Goal: Task Accomplishment & Management: Complete application form

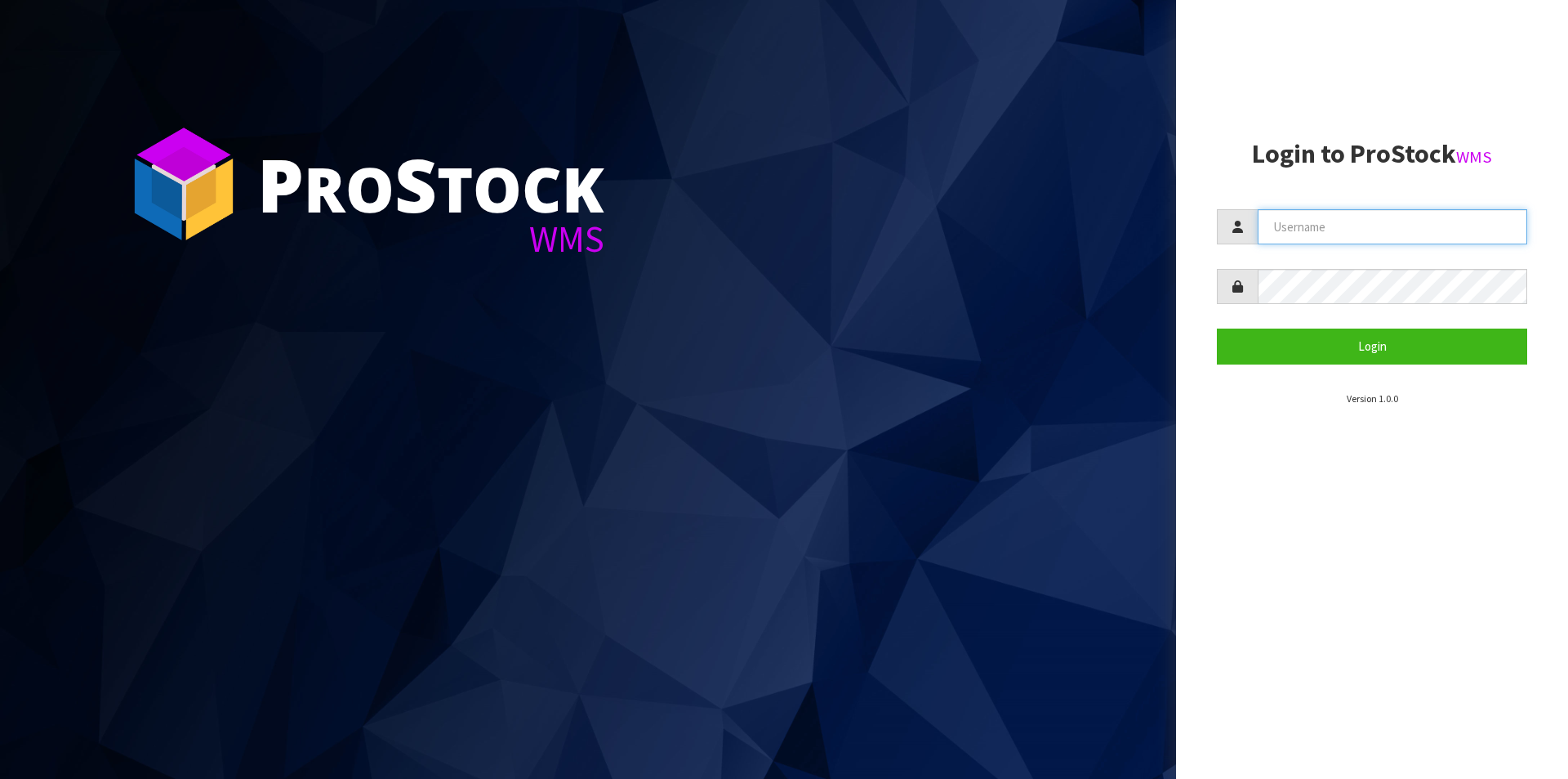
drag, startPoint x: 1293, startPoint y: 239, endPoint x: 1306, endPoint y: 253, distance: 19.1
click at [1293, 239] on input "text" at bounding box center [1393, 226] width 270 height 35
type input "Australianclutch"
click at [1217, 328] on button "Login" at bounding box center [1373, 345] width 311 height 35
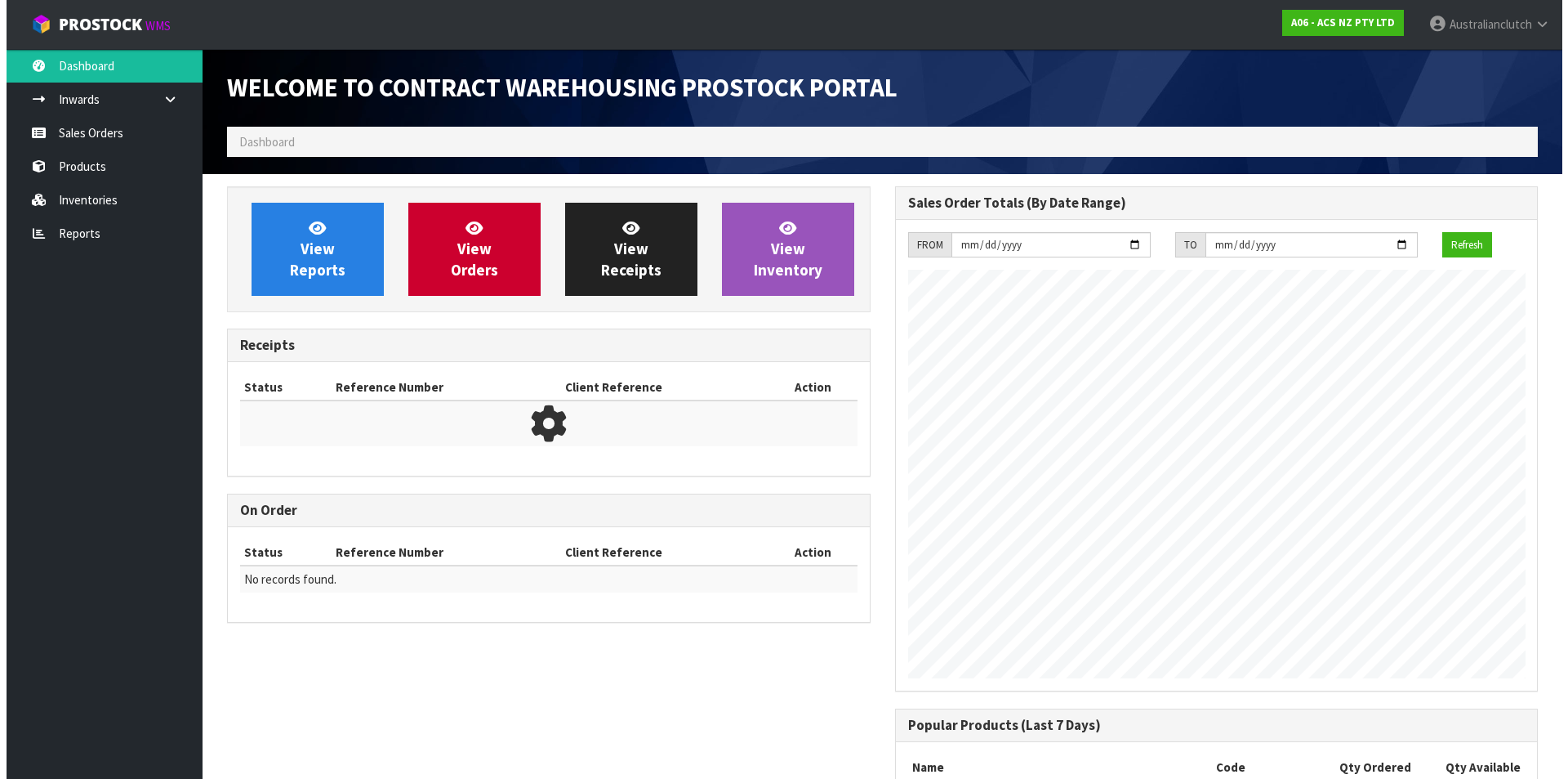
scroll to position [906, 668]
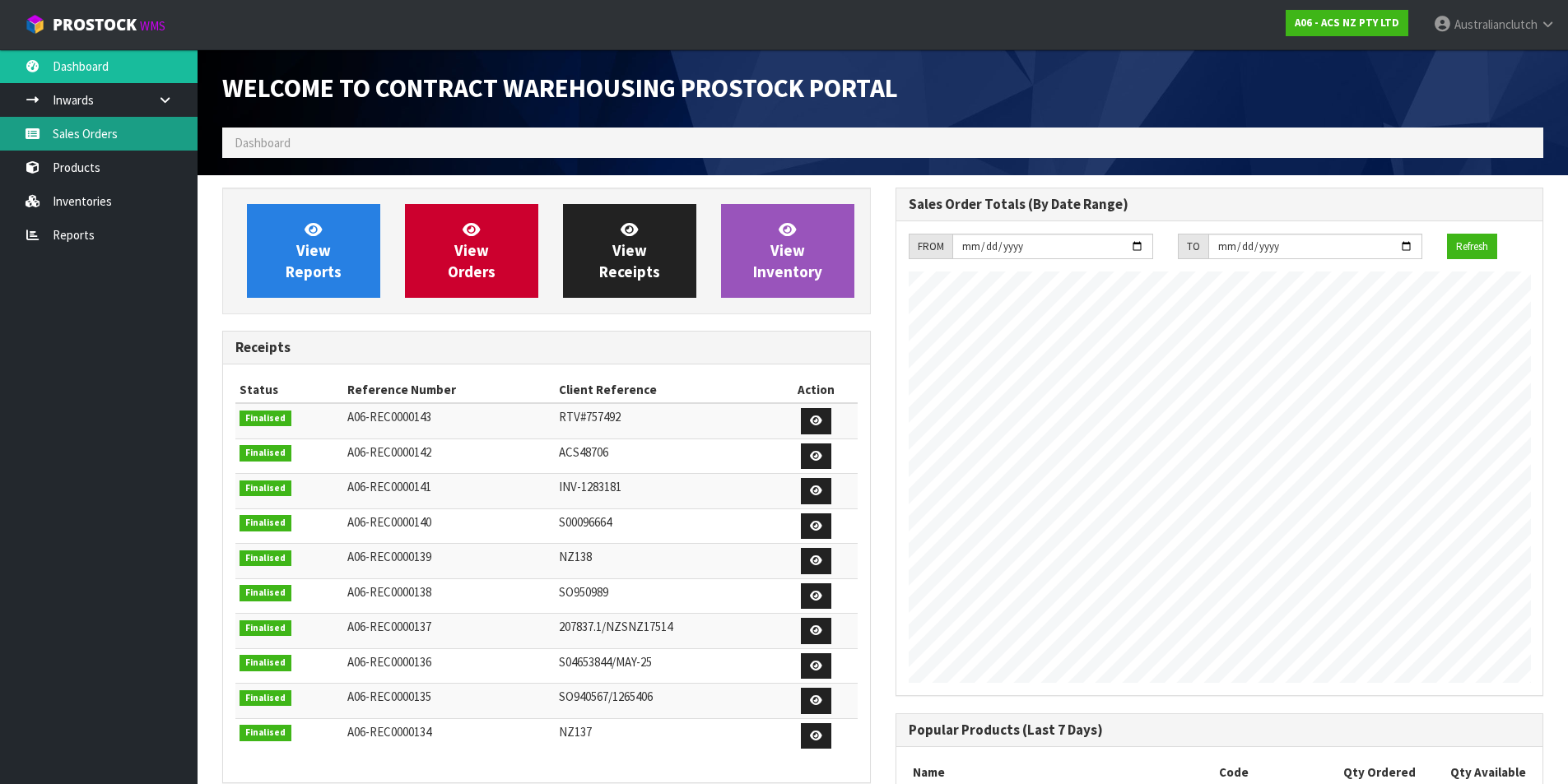
click at [114, 145] on link "Sales Orders" at bounding box center [99, 134] width 198 height 34
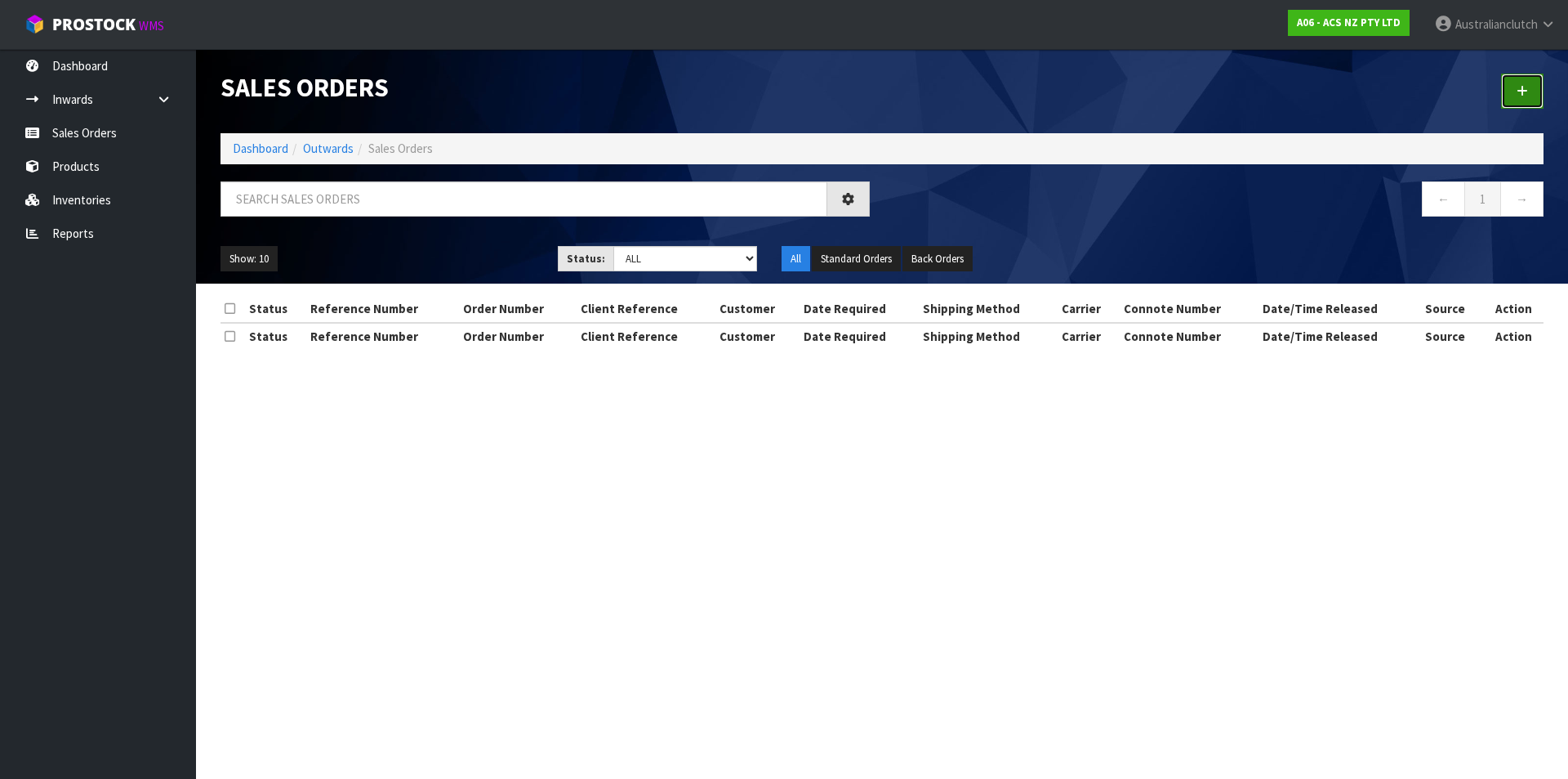
click at [1517, 85] on link at bounding box center [1523, 91] width 43 height 35
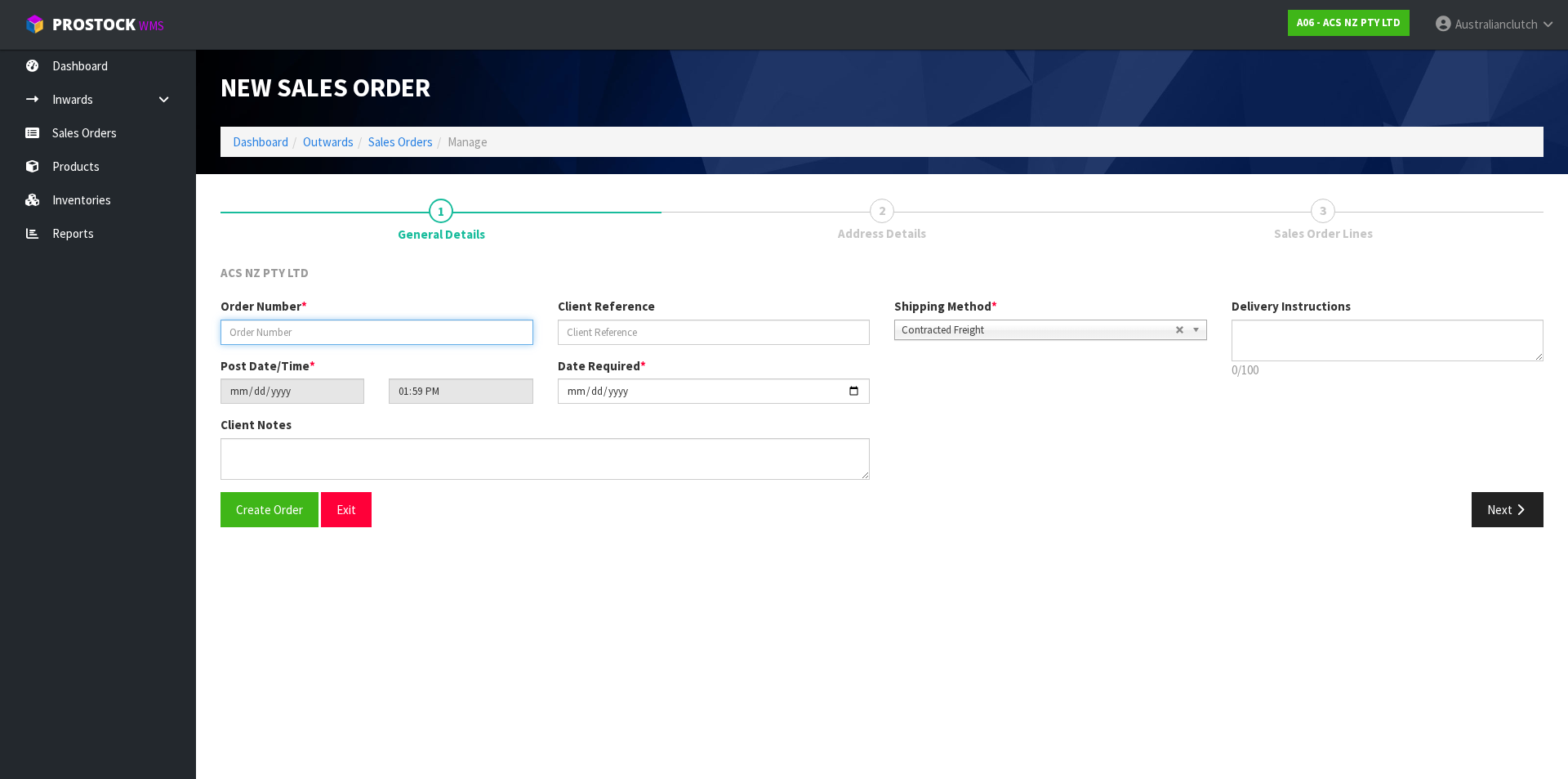
click at [347, 339] on input "text" at bounding box center [377, 333] width 313 height 25
type input "208223.1"
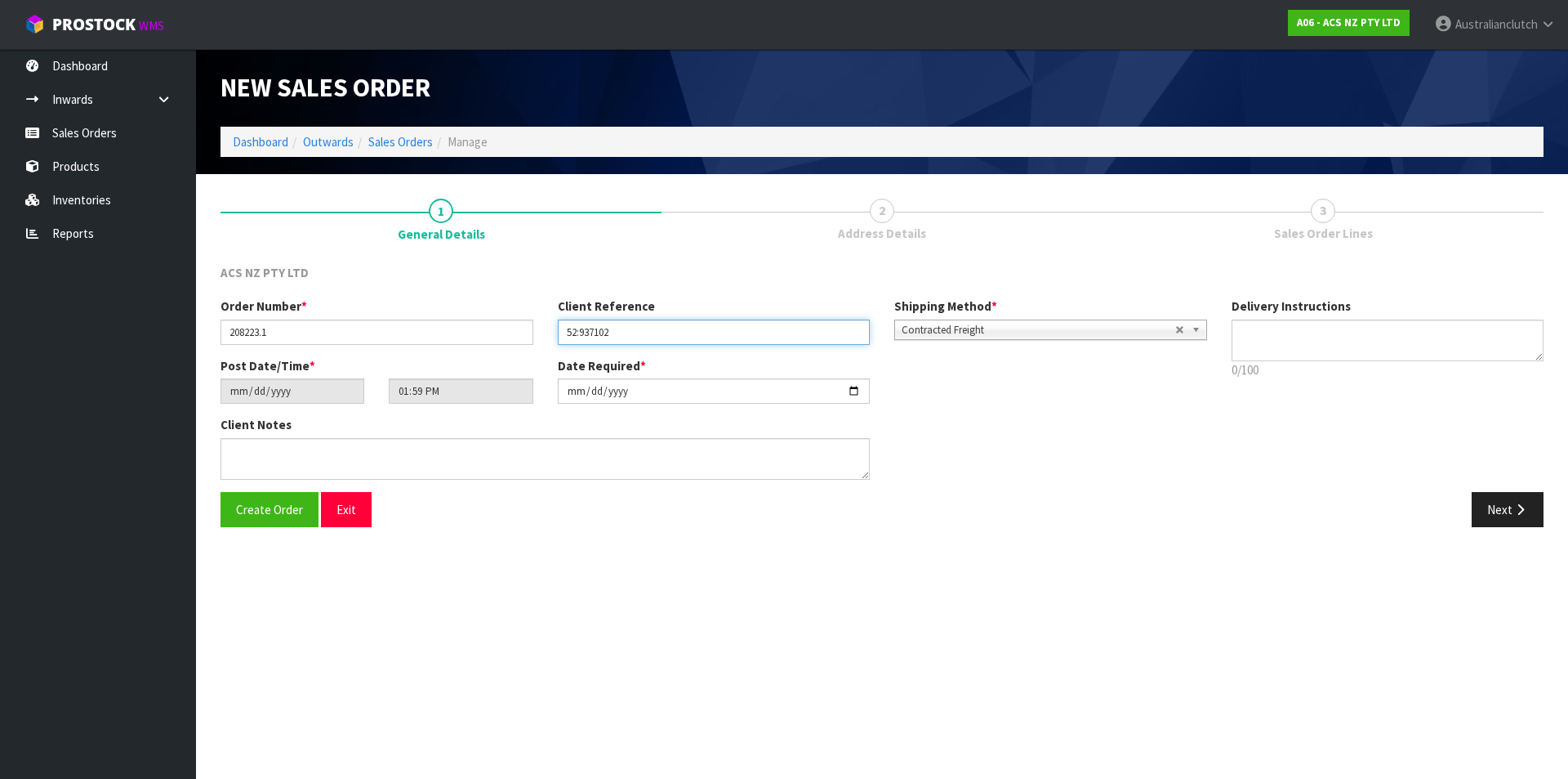
type input "52:937102"
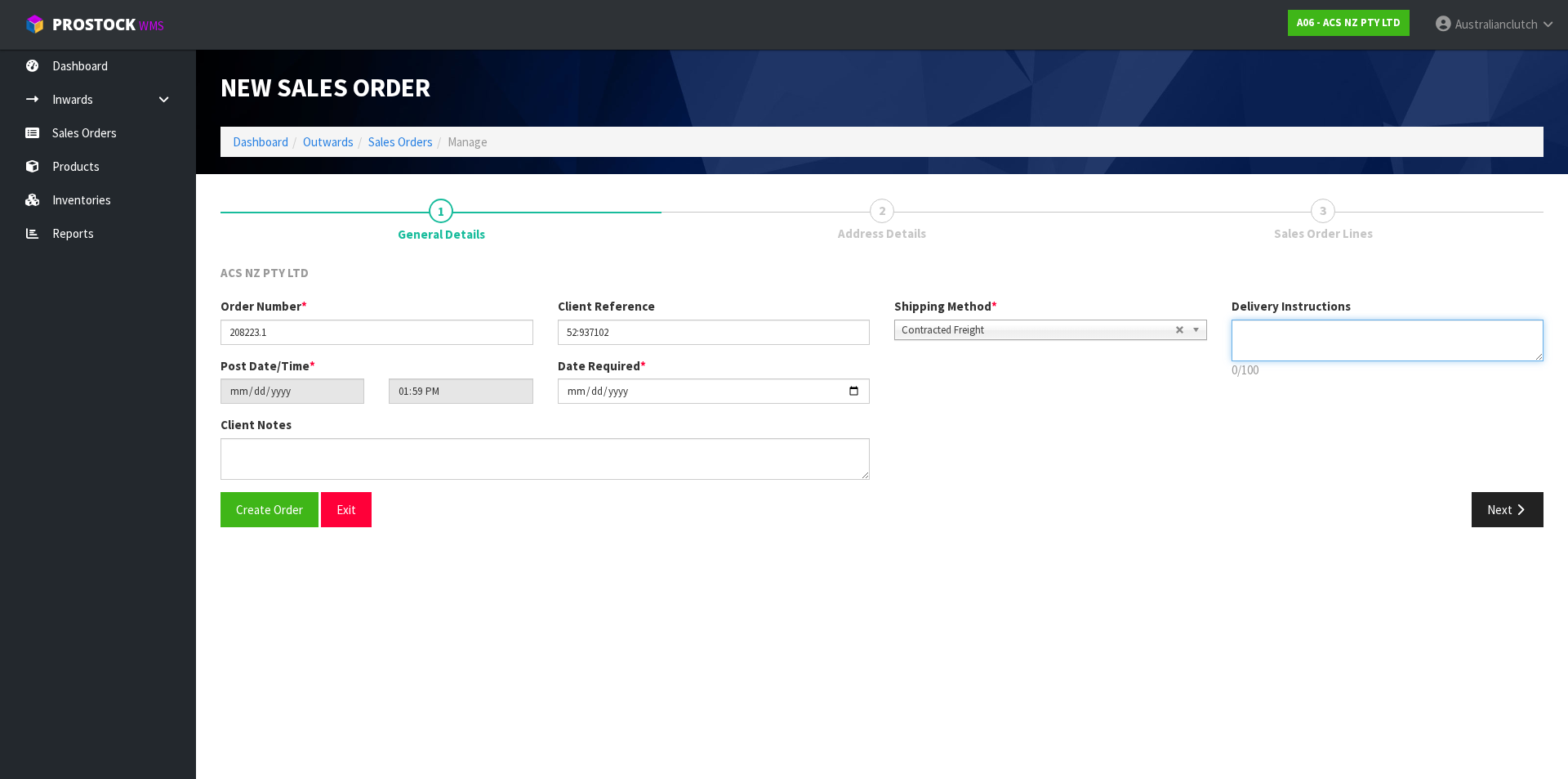
click at [1302, 340] on textarea at bounding box center [1388, 341] width 313 height 42
type textarea "NZC PLEASE"
click at [1482, 502] on button "Next" at bounding box center [1507, 509] width 72 height 35
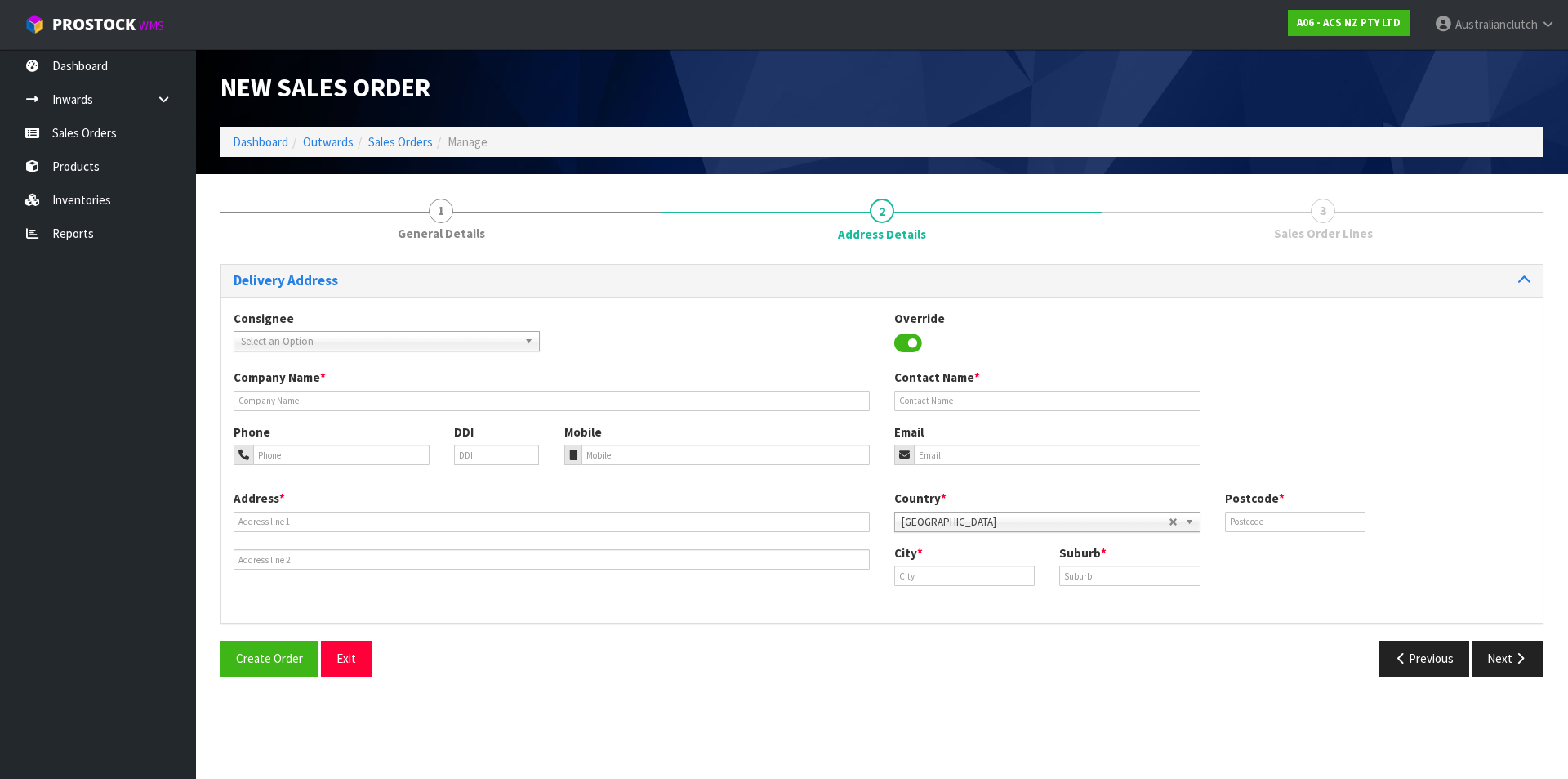
click at [305, 343] on span "Select an Option" at bounding box center [379, 342] width 277 height 20
type input "200627"
click at [332, 381] on li "200627 - BNTNZ HASTINGS 52" at bounding box center [387, 387] width 298 height 20
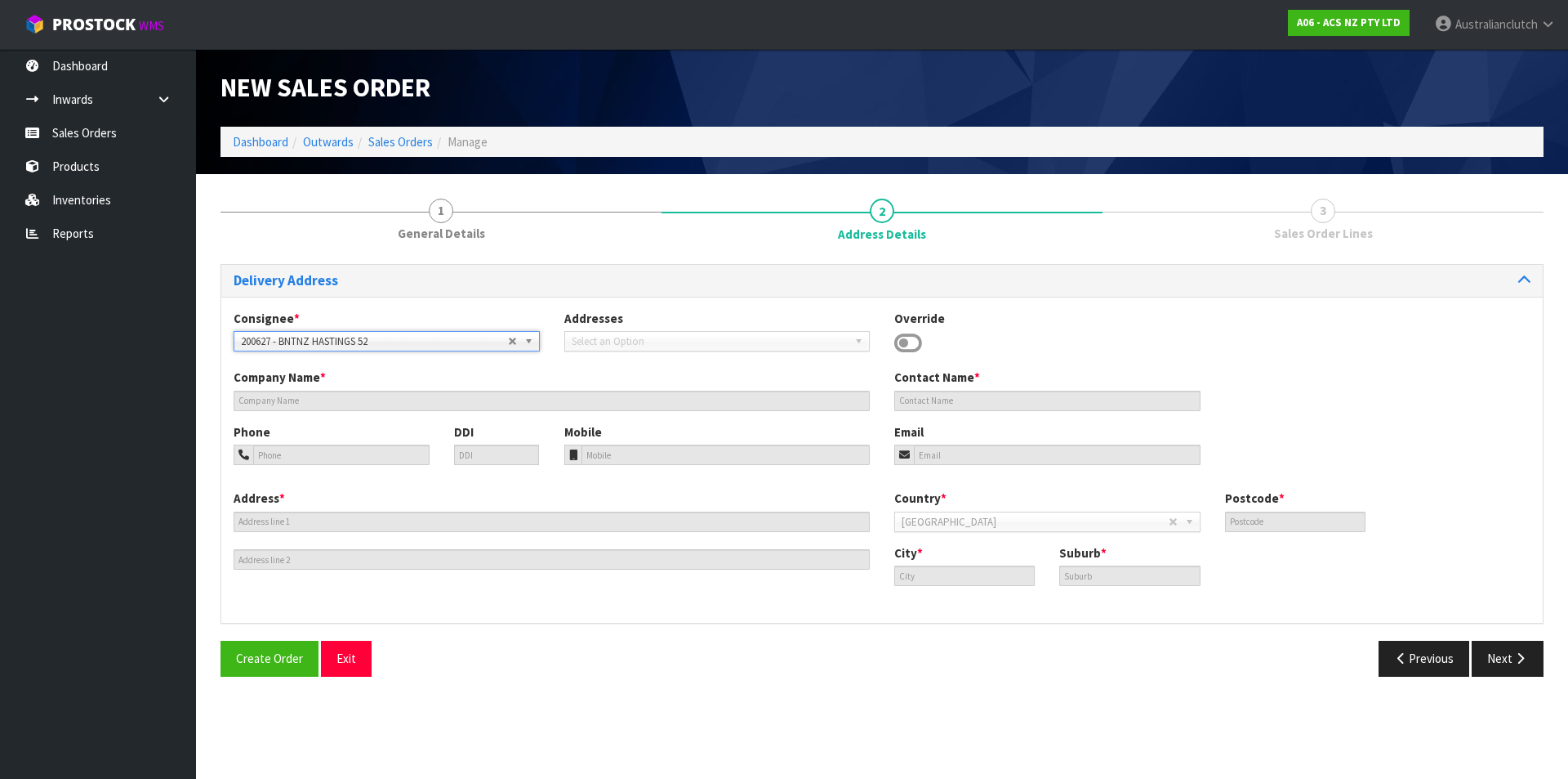
type input "BNTNZ HASTINGS 52"
type input "CNR TOMOANA ROAD & QUEEN ST"
type input "4120"
type input "HASTINGS"
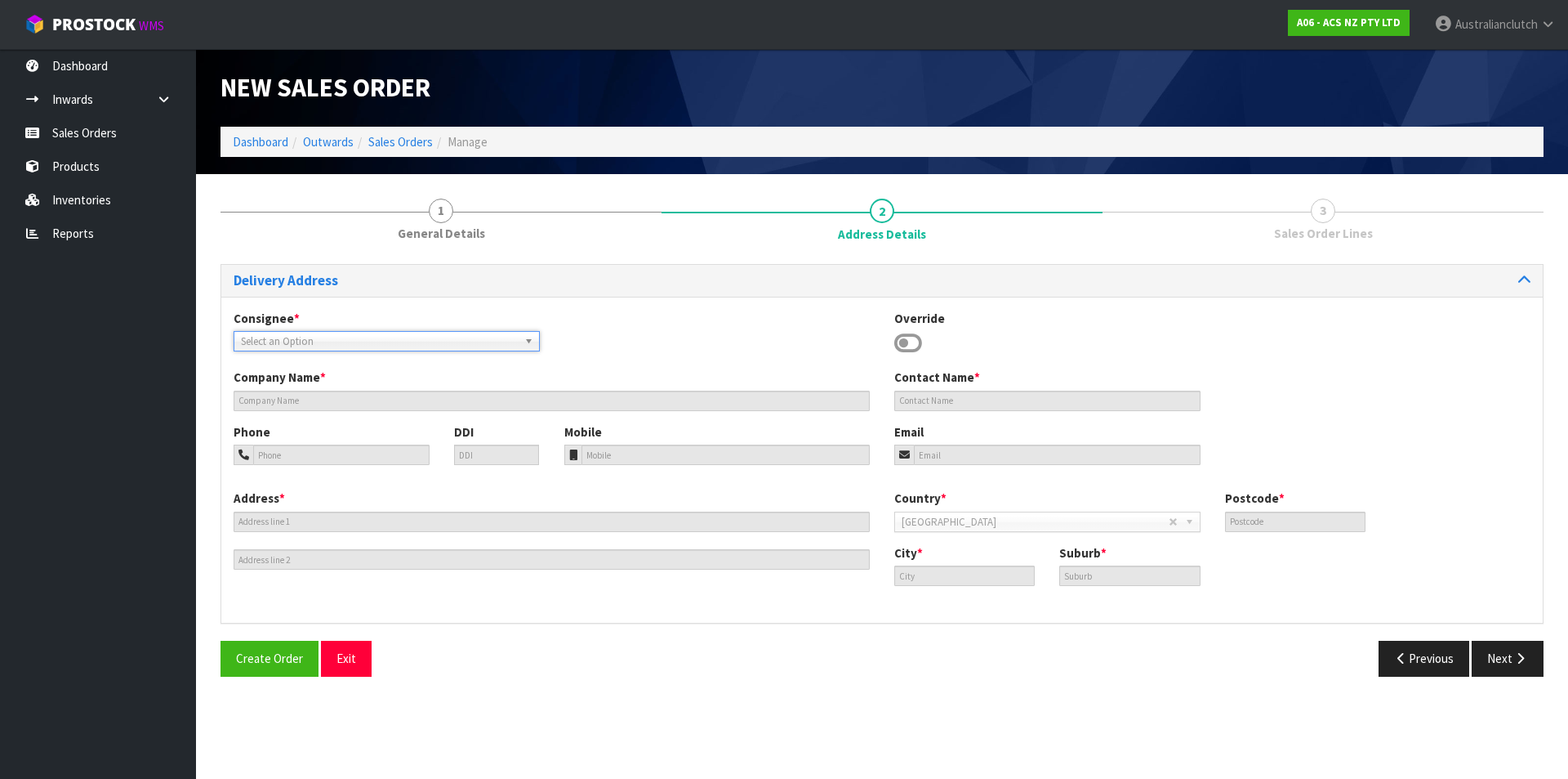
click at [424, 336] on span "Select an Option" at bounding box center [374, 342] width 267 height 20
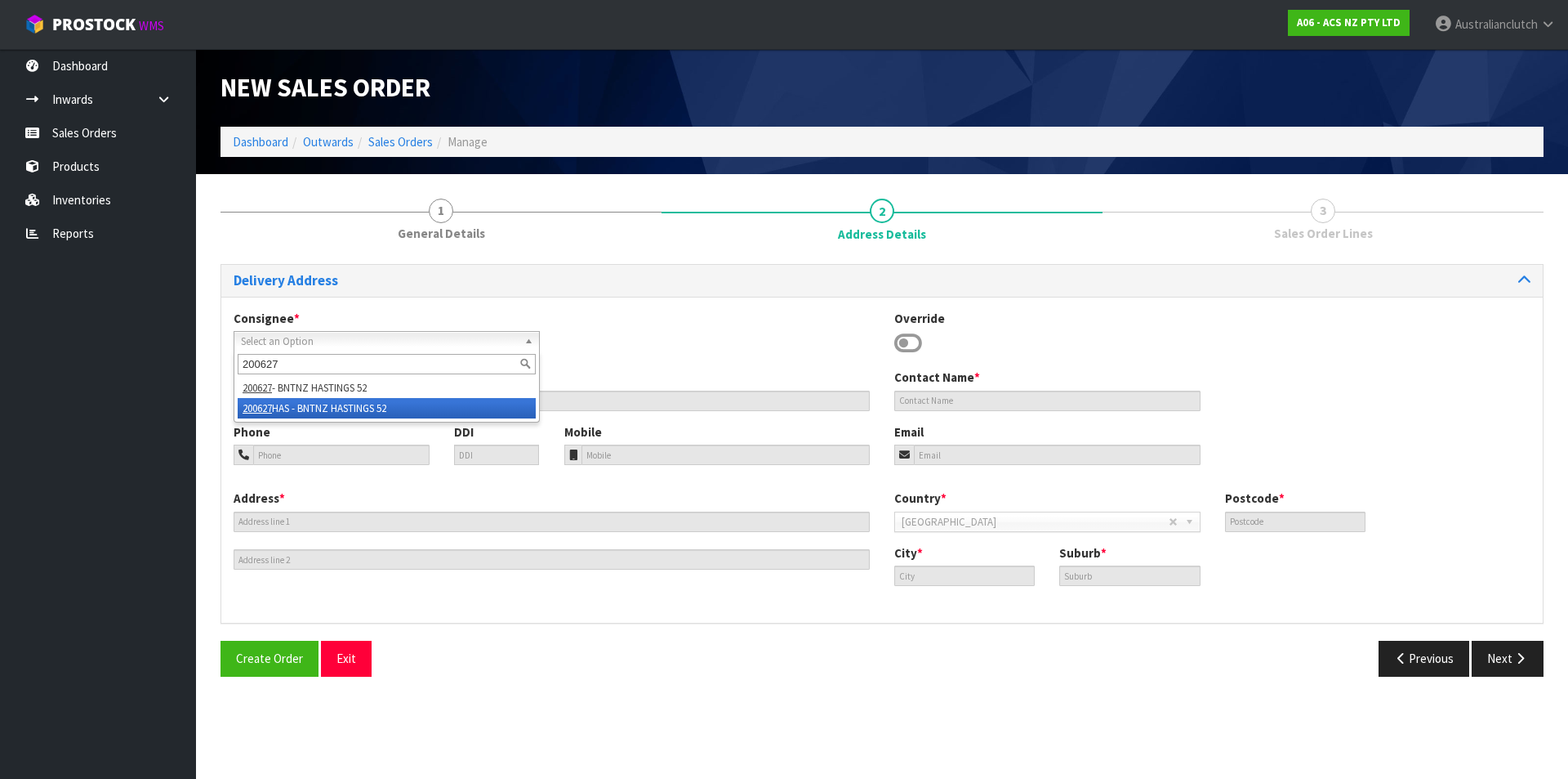
type input "200627"
click at [368, 407] on li "200627 HAS - BNTNZ HASTINGS 52" at bounding box center [387, 408] width 298 height 20
type input "BNTNZ HASTINGS 52"
type input "[STREET_ADDRESS][PERSON_NAME]"
type input "4120"
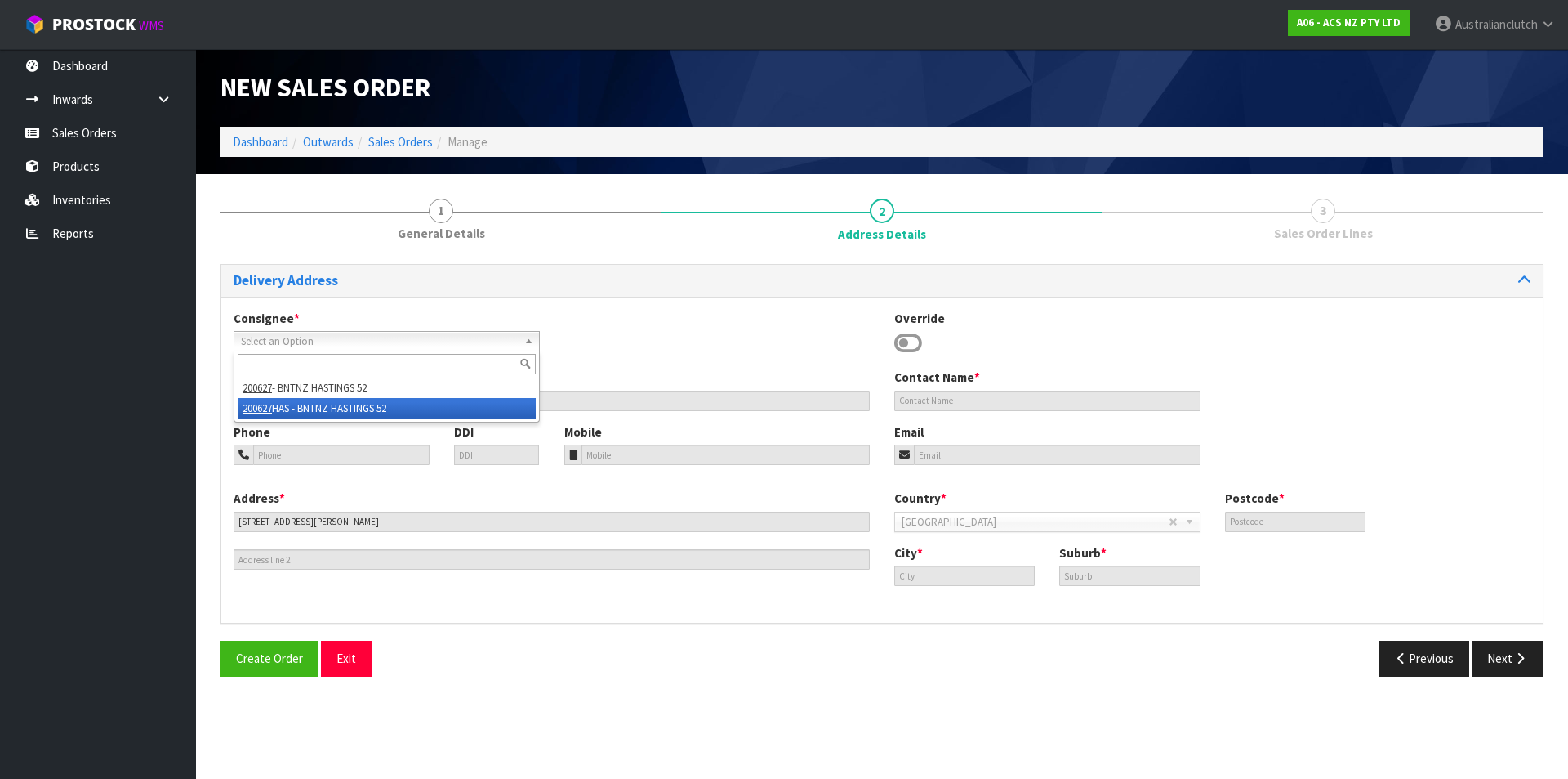
type input "HASTINGS"
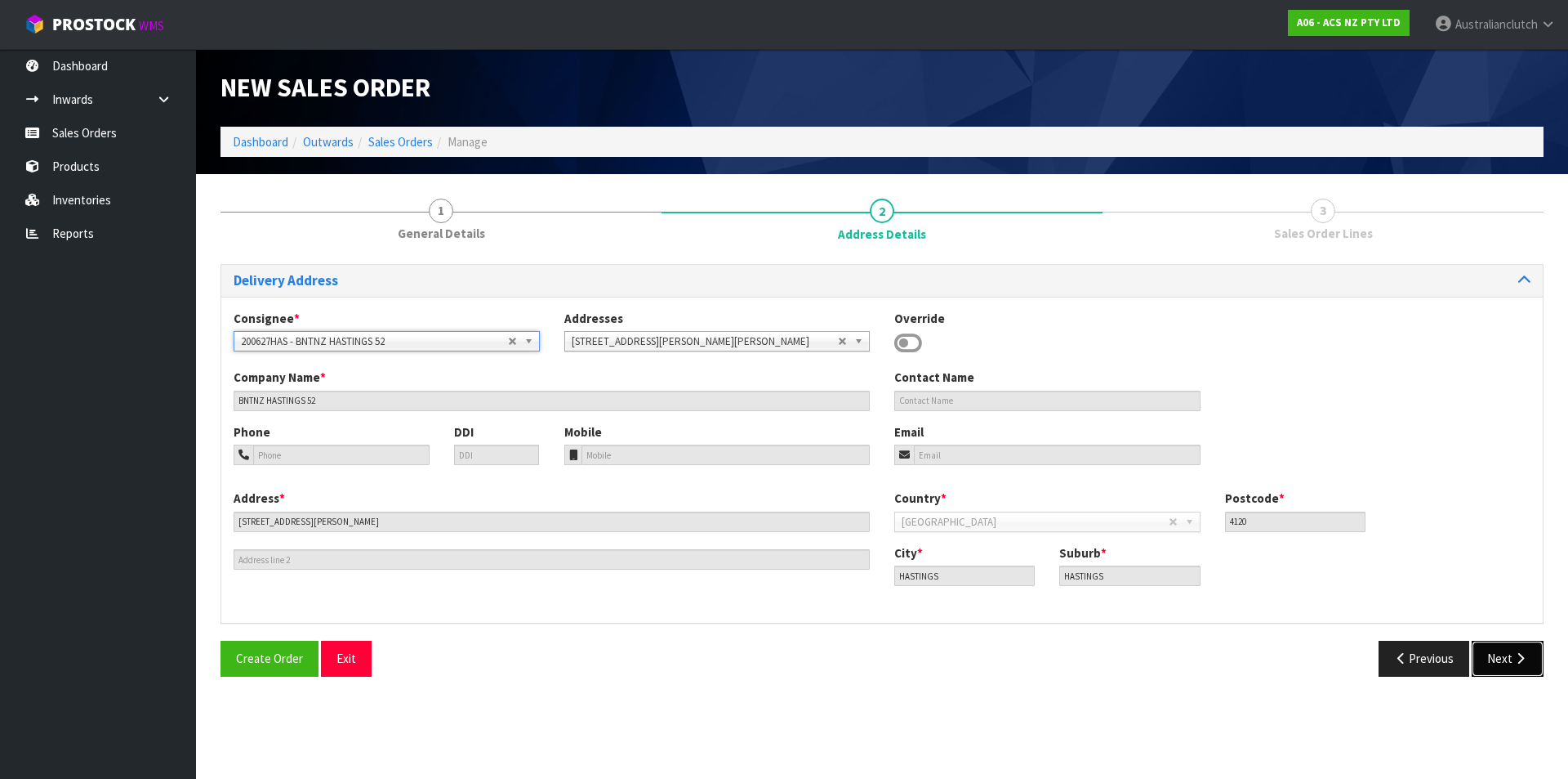
click at [1508, 648] on button "Next" at bounding box center [1507, 658] width 72 height 35
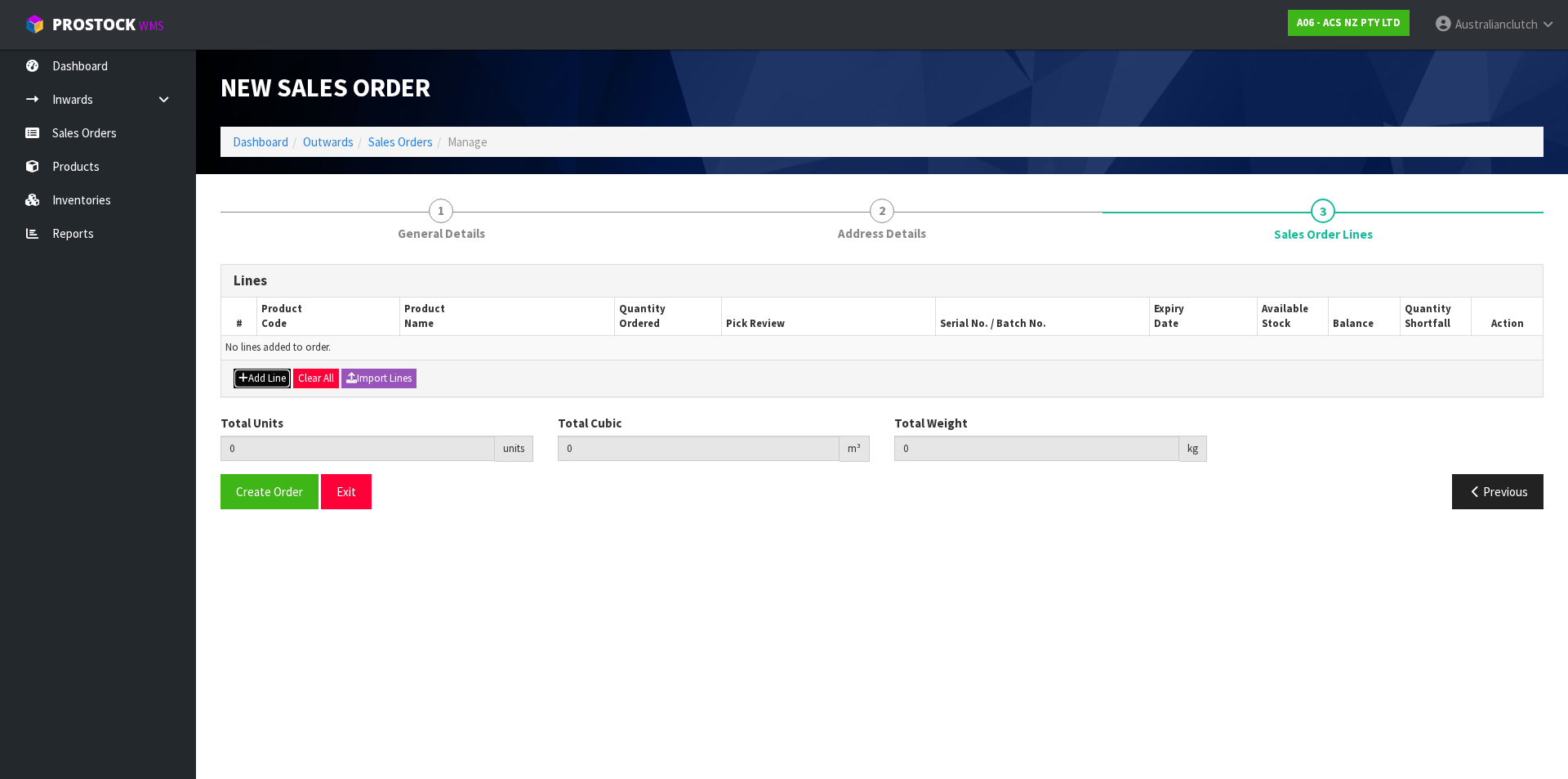
click at [247, 371] on button "Add Line" at bounding box center [262, 378] width 57 height 20
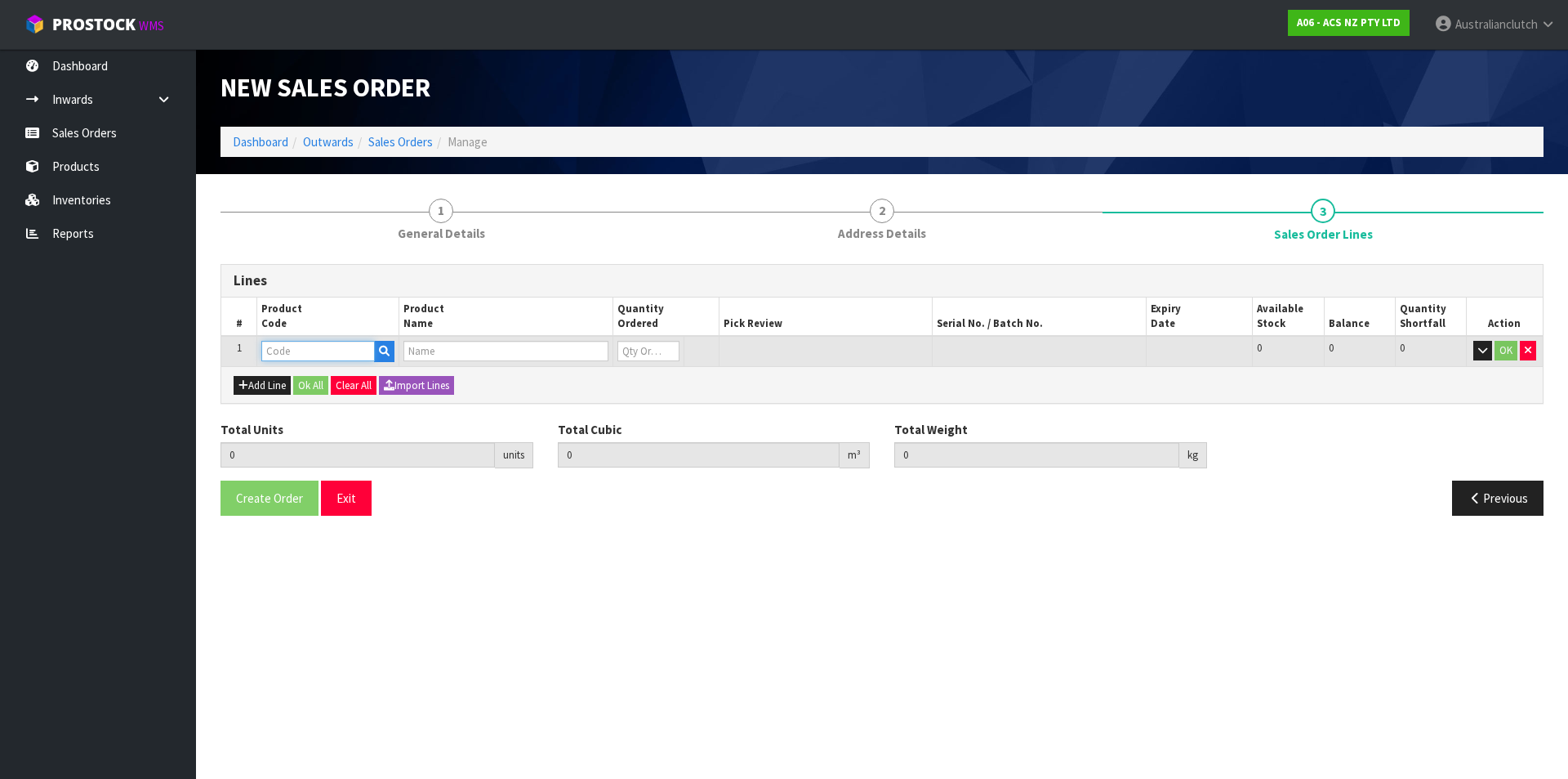
click at [265, 353] on input "text" at bounding box center [318, 351] width 114 height 20
type input "SCLE010"
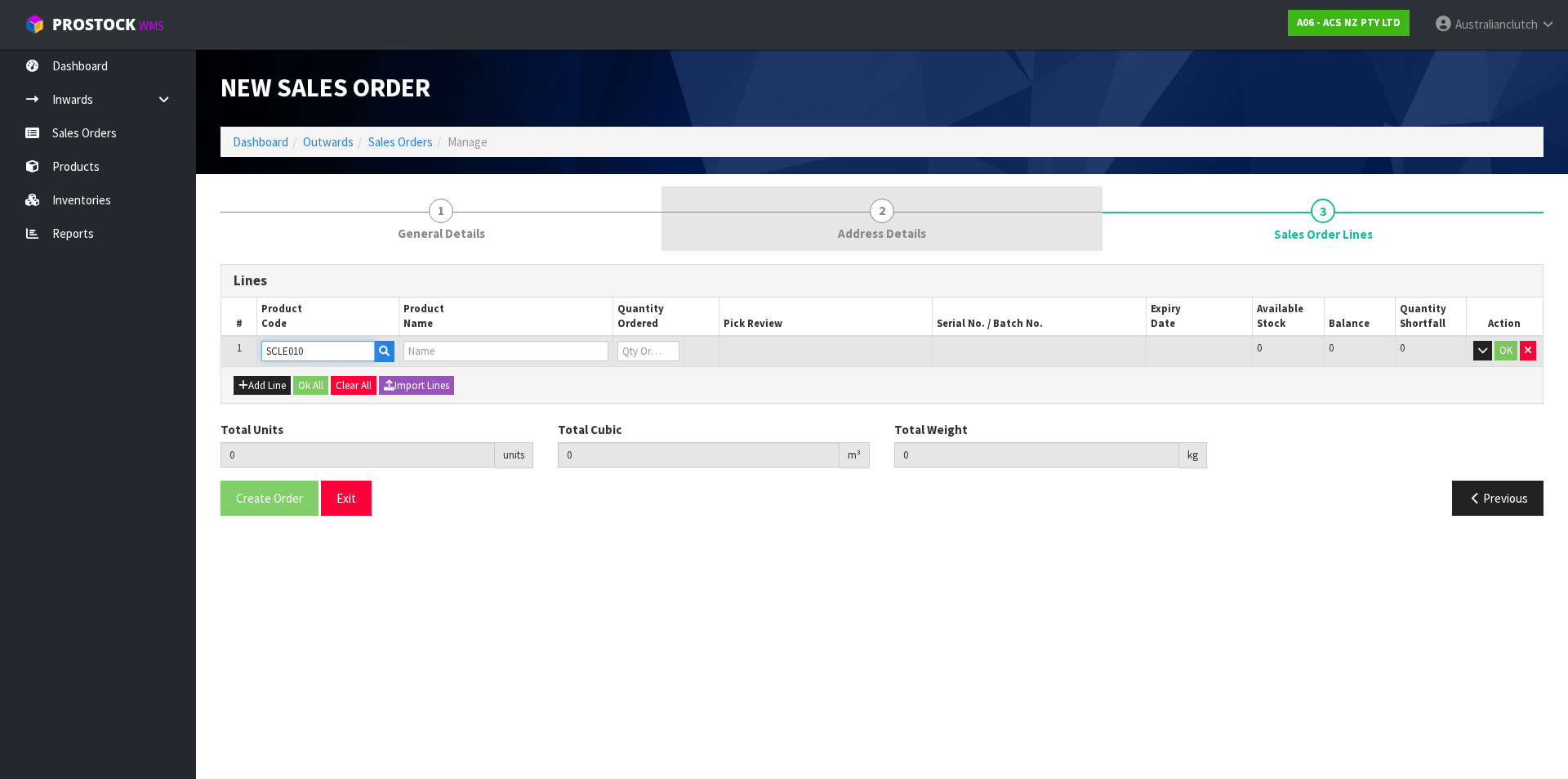
type input "0.000000"
type input "0.000"
type input "CLUTCH S/CYL LEYLAND 20.64MM (13/16")"
type input "0"
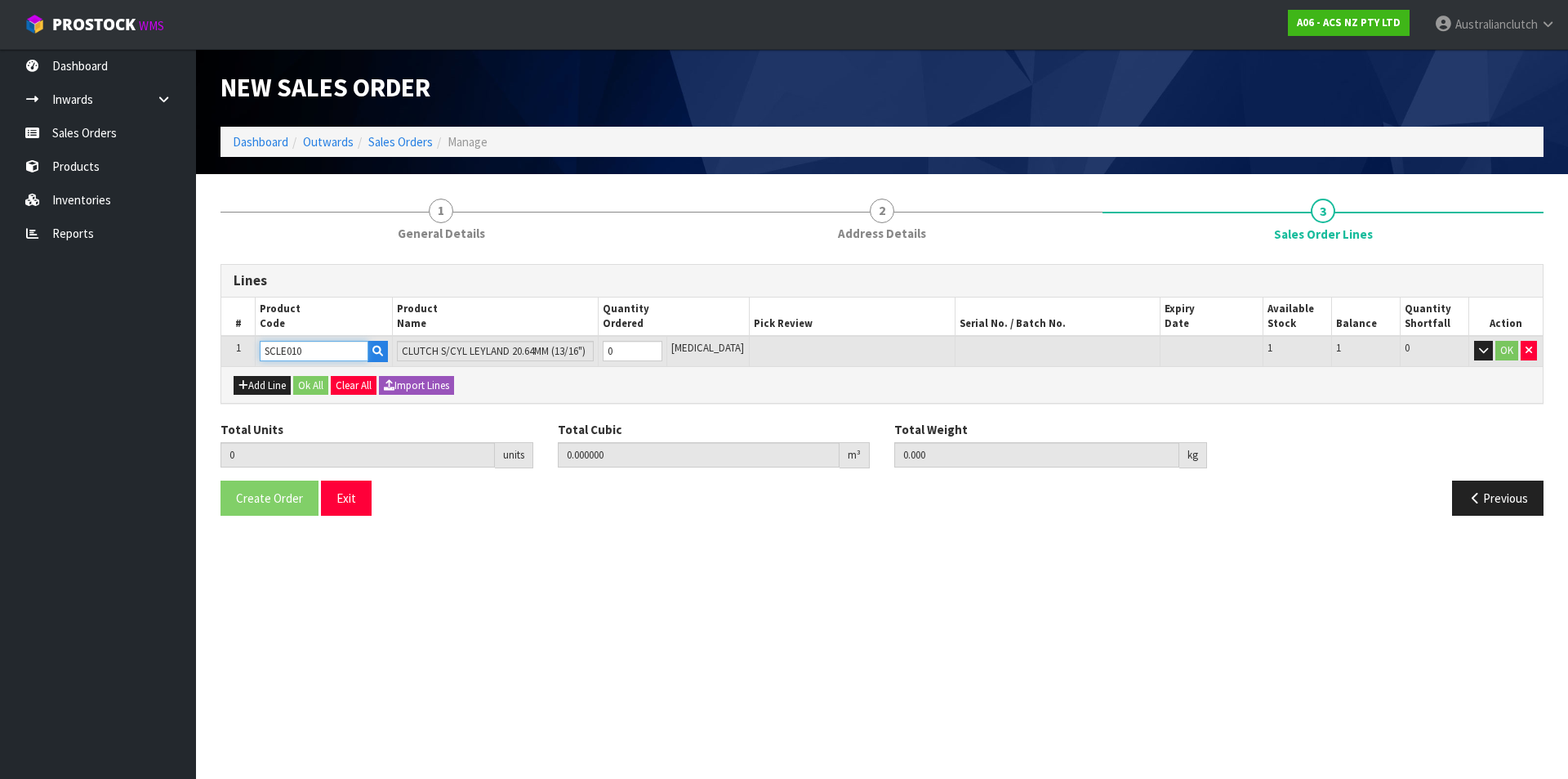
type input "SCLE010"
type input "1"
type input "0.002981"
type input "0.3"
type input "1"
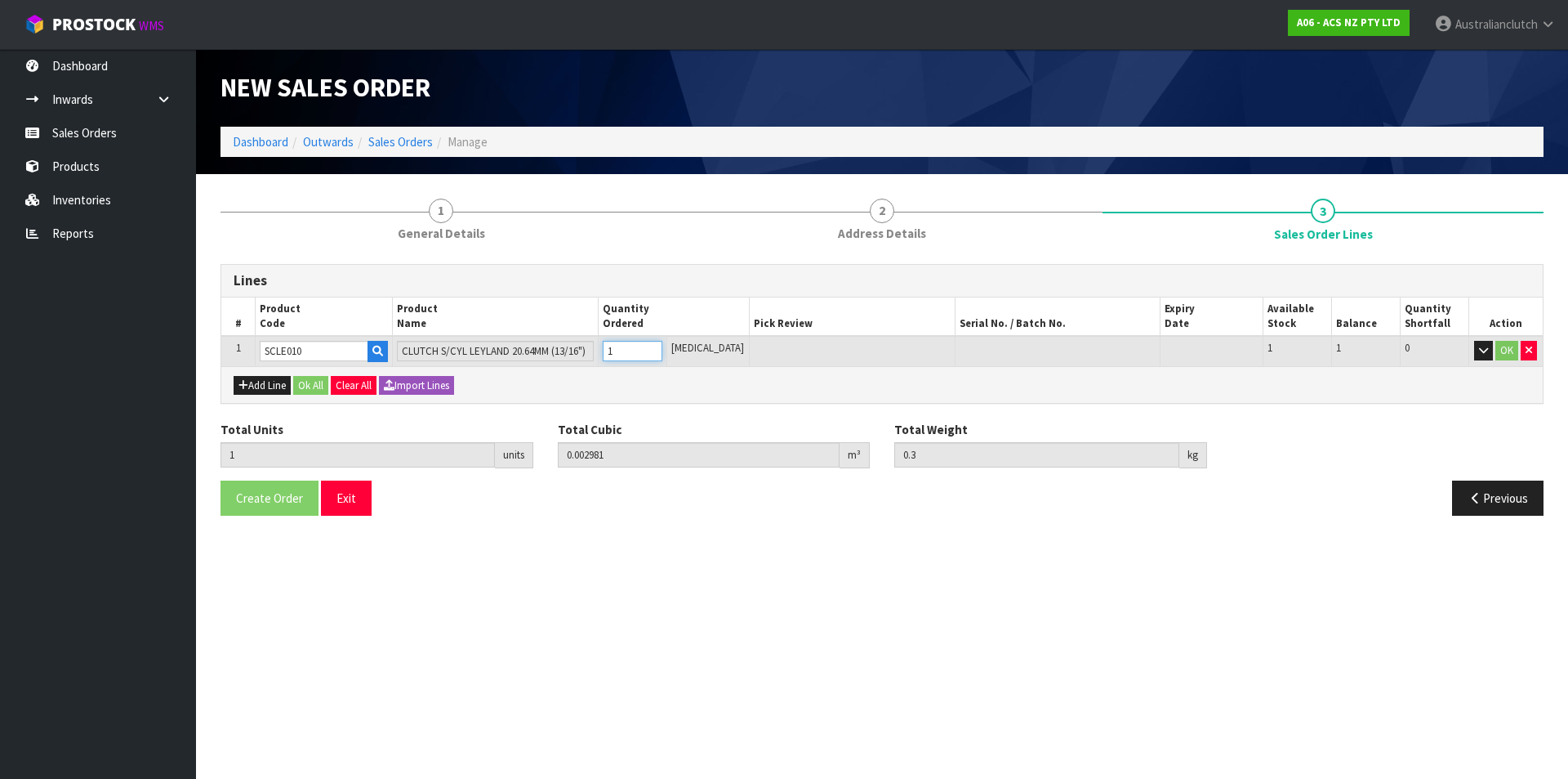
click at [662, 347] on input "1" at bounding box center [633, 351] width 60 height 20
click at [1502, 350] on button "OK" at bounding box center [1506, 351] width 23 height 20
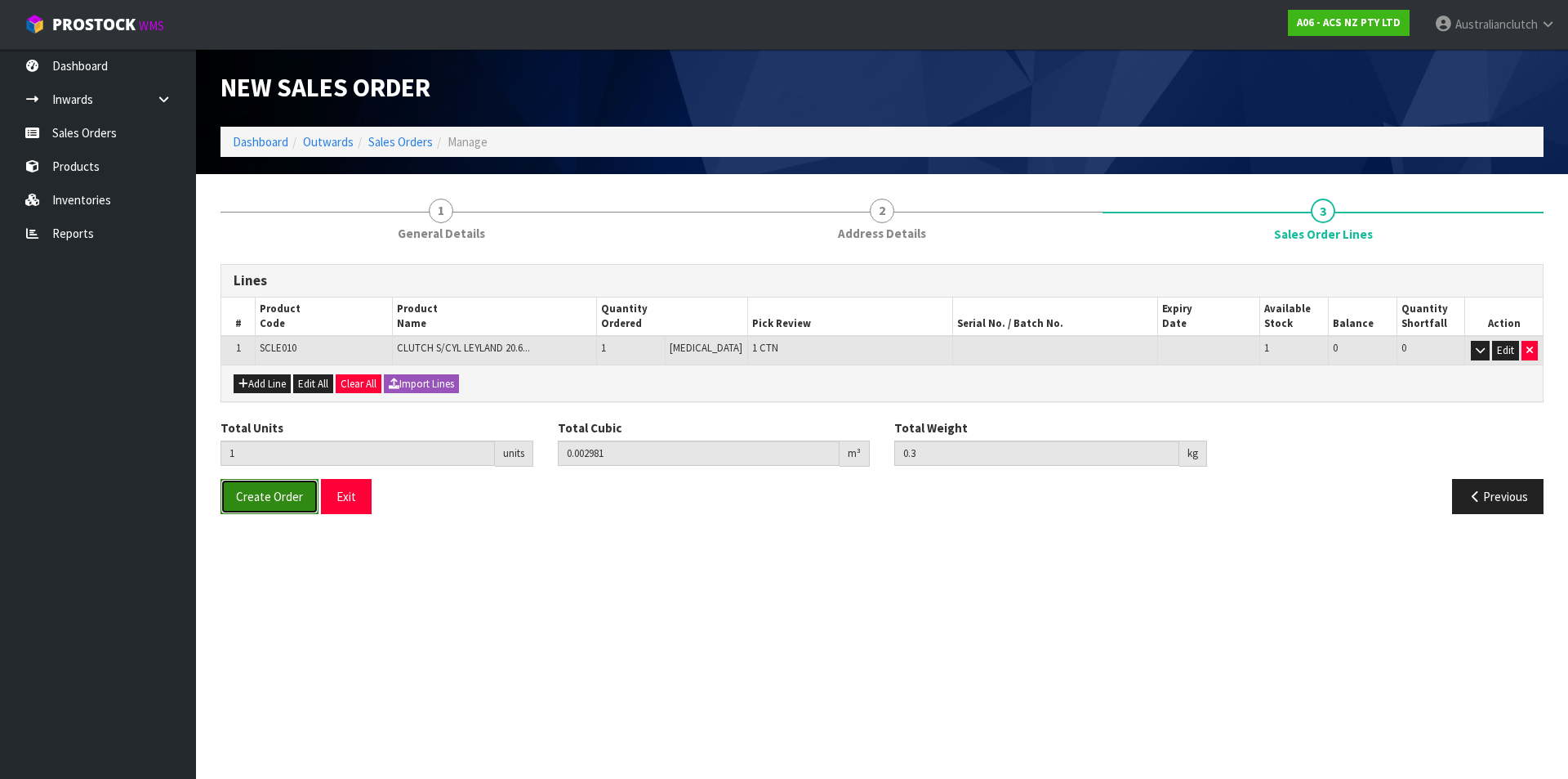
click at [271, 492] on span "Create Order" at bounding box center [270, 496] width 67 height 15
